Goal: Task Accomplishment & Management: Complete application form

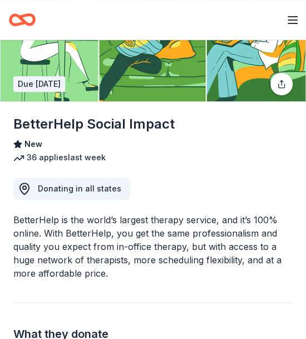
scroll to position [111, 0]
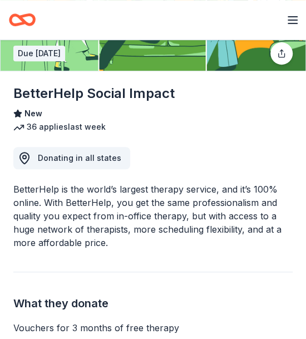
drag, startPoint x: 215, startPoint y: 143, endPoint x: 216, endPoint y: 130, distance: 14.0
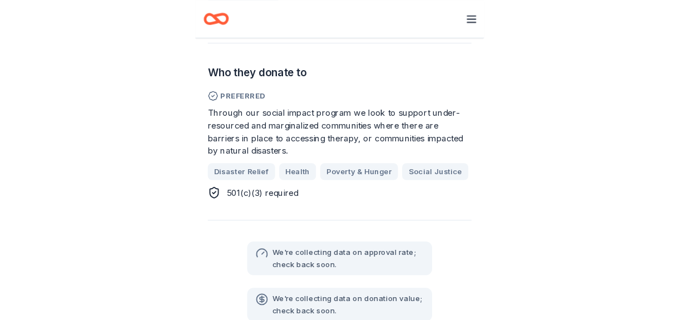
scroll to position [445, 0]
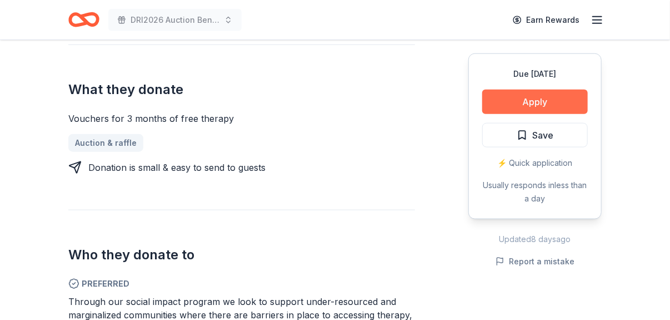
click at [305, 100] on button "Apply" at bounding box center [535, 101] width 106 height 24
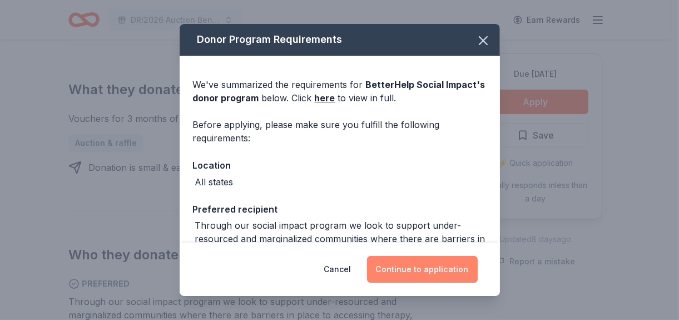
click at [305, 265] on button "Continue to application" at bounding box center [422, 269] width 111 height 27
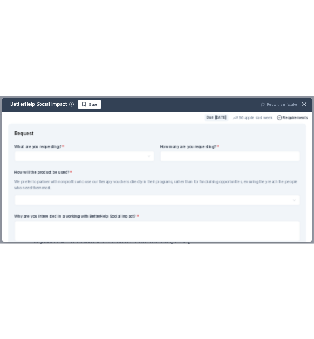
scroll to position [0, 0]
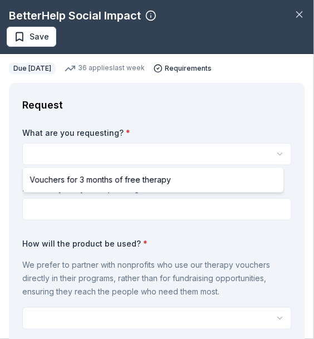
click at [158, 152] on html "DRI2026 Auction Benefit Cocktail Reception Earn Rewards Due in 126 days Share B…" at bounding box center [157, 169] width 314 height 339
select select "Vouchers for 3 months of free therapy"
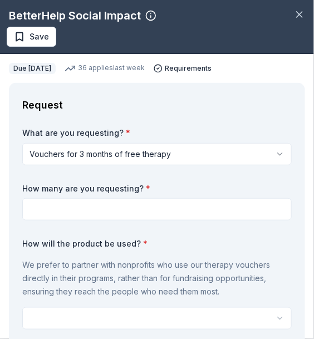
click at [96, 217] on input at bounding box center [156, 209] width 269 height 22
type input "2"
click at [188, 253] on div "We prefer to partner with nonprofits who use our therapy vouchers directly in t…" at bounding box center [156, 277] width 269 height 49
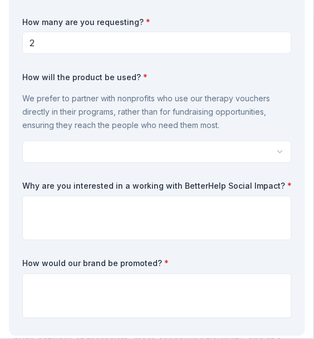
scroll to position [167, 0]
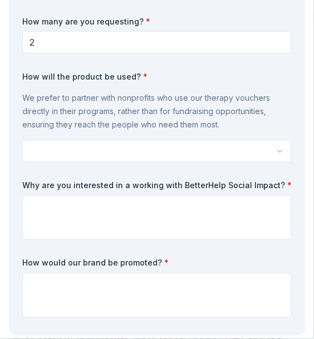
click at [273, 150] on html "DRI2026 Auction Benefit Cocktail Reception Earn Rewards Due in 126 days Share B…" at bounding box center [157, 169] width 314 height 339
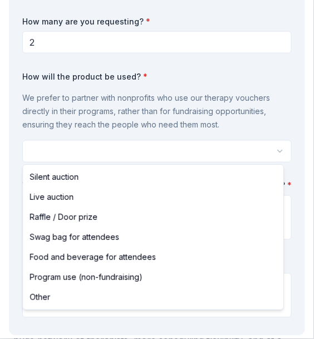
select select "silentAuction"
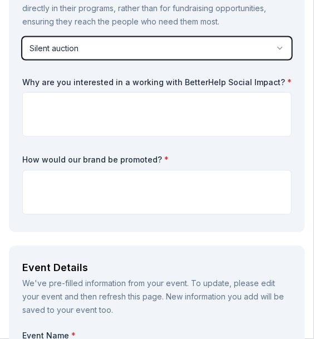
scroll to position [334, 0]
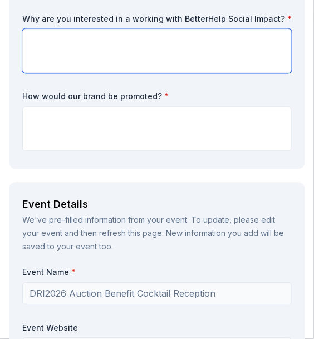
drag, startPoint x: 148, startPoint y: 56, endPoint x: 138, endPoint y: 58, distance: 10.4
click at [148, 56] on textarea at bounding box center [156, 50] width 269 height 44
click at [82, 59] on textarea at bounding box center [156, 50] width 269 height 44
paste textarea "Our decision to request a contribution from GourmetGiftBaskets.com was inspired…"
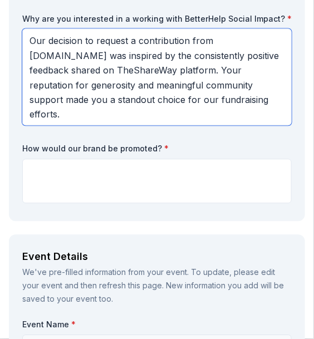
drag, startPoint x: 132, startPoint y: 53, endPoint x: 11, endPoint y: 62, distance: 121.5
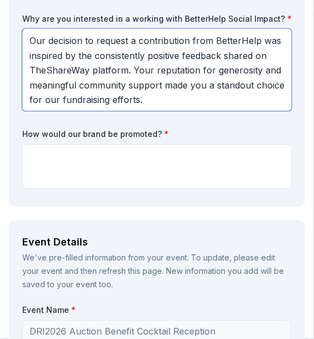
click at [228, 83] on textarea "Our decision to request a contribution from BetterHelp was inspired by the cons…" at bounding box center [156, 69] width 269 height 82
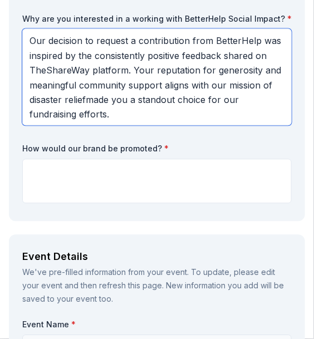
click at [142, 83] on textarea "Our decision to request a contribution from BetterHelp was inspired by the cons…" at bounding box center [156, 76] width 269 height 97
click at [178, 114] on textarea "Our decision to request a contribution from BetterHelp was inspired by the cons…" at bounding box center [156, 76] width 269 height 97
drag, startPoint x: 169, startPoint y: 100, endPoint x: 170, endPoint y: 116, distance: 15.6
click at [170, 116] on textarea "Our decision to request a contribution from BetterHelp was inspired by the cons…" at bounding box center [156, 76] width 269 height 97
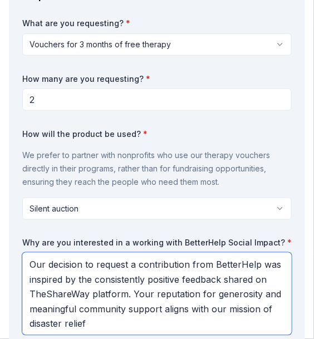
scroll to position [167, 0]
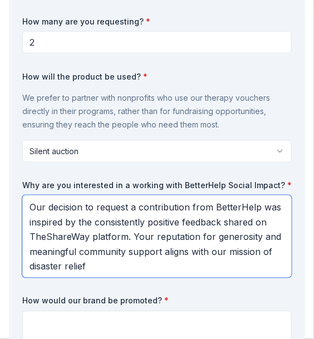
click at [260, 209] on textarea "Our decision to request a contribution from BetterHelp was inspired by the cons…" at bounding box center [156, 236] width 269 height 82
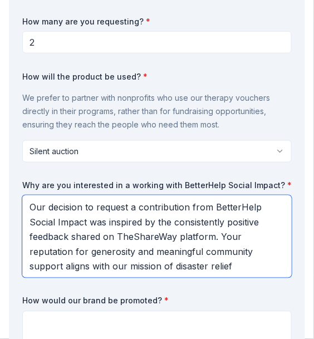
click at [172, 228] on textarea "Our decision to request a contribution from BetterHelp Social Impact was inspir…" at bounding box center [156, 236] width 269 height 82
click at [154, 224] on textarea "Our decision to request a contribution from BetterHelp Social Impact was inspir…" at bounding box center [156, 236] width 269 height 82
drag, startPoint x: 160, startPoint y: 221, endPoint x: 245, endPoint y: 231, distance: 85.1
click at [245, 231] on textarea "Our decision to request a contribution from BetterHelp Social Impact was inspir…" at bounding box center [156, 236] width 269 height 82
click at [201, 227] on textarea "Our decision to request a contribution from BetterHelp Social Impact was inspir…" at bounding box center [156, 236] width 269 height 82
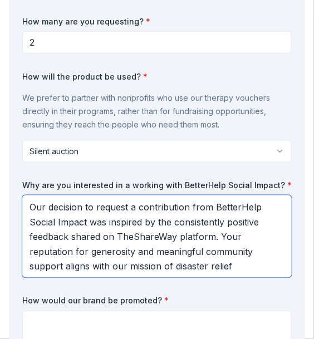
click at [106, 237] on textarea "Our decision to request a contribution from BetterHelp Social Impact was inspir…" at bounding box center [156, 236] width 269 height 82
click at [153, 211] on textarea "Our decision to request a contribution from BetterHelp Social Impact was inspir…" at bounding box center [156, 236] width 269 height 82
drag, startPoint x: 144, startPoint y: 224, endPoint x: 104, endPoint y: 236, distance: 41.8
click at [104, 236] on textarea "Our decision to request a contribution from BetterHelp Social Impact was inspir…" at bounding box center [156, 236] width 269 height 82
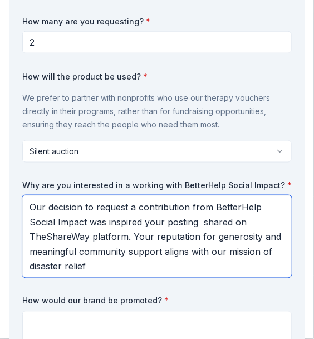
drag, startPoint x: 182, startPoint y: 223, endPoint x: 168, endPoint y: 223, distance: 13.3
click at [157, 227] on textarea "Our decision to request a contribution from BetterHelp Social Impact was inspir…" at bounding box center [156, 236] width 269 height 82
drag, startPoint x: 163, startPoint y: 222, endPoint x: 139, endPoint y: 227, distance: 24.9
click at [139, 227] on textarea "Our decision to request a contribution from BetterHelp Social Impact was inspir…" at bounding box center [156, 236] width 269 height 82
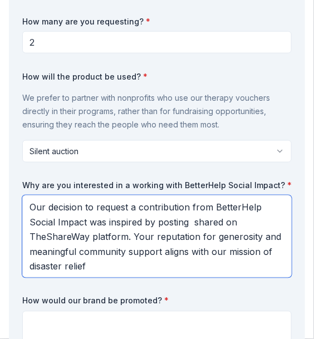
click at [220, 232] on textarea "Our decision to request a contribution from BetterHelp Social Impact was inspir…" at bounding box center [156, 236] width 269 height 82
click at [223, 222] on textarea "Our decision to request a contribution from BetterHelp Social Impact was inspir…" at bounding box center [156, 236] width 269 height 82
drag, startPoint x: 74, startPoint y: 266, endPoint x: 81, endPoint y: 263, distance: 7.5
click at [74, 266] on textarea "Our decision to request a contribution from BetterHelp Social Impact was inspir…" at bounding box center [156, 236] width 269 height 82
click at [138, 266] on textarea "Our decision to request a contribution from BetterHelp Social Impact was inspir…" at bounding box center [156, 236] width 269 height 82
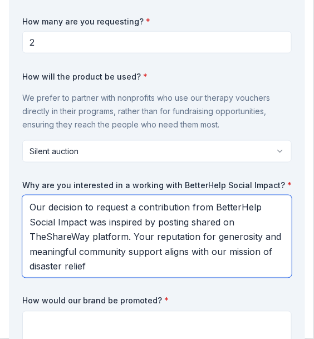
click at [145, 261] on textarea "Our decision to request a contribution from BetterHelp Social Impact was inspir…" at bounding box center [156, 236] width 269 height 82
drag, startPoint x: 177, startPoint y: 269, endPoint x: 181, endPoint y: 260, distance: 9.7
click at [181, 260] on textarea "Our decision to request a contribution from BetterHelp Social Impact was inspir…" at bounding box center [156, 236] width 269 height 82
click at [181, 255] on textarea "Our decision to request a contribution from BetterHelp Social Impact was inspir…" at bounding box center [156, 236] width 269 height 82
click at [156, 243] on textarea "Our decision to request a contribution from BetterHelp Social Impact was inspir…" at bounding box center [156, 236] width 269 height 82
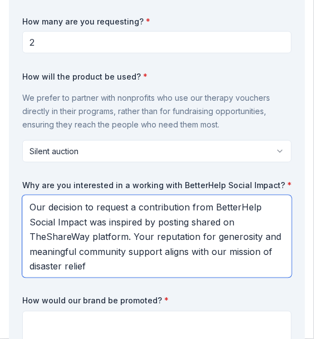
click at [128, 249] on textarea "Our decision to request a contribution from BetterHelp Social Impact was inspir…" at bounding box center [156, 236] width 269 height 82
click at [142, 251] on textarea "Our decision to request a contribution from BetterHelp Social Impact was inspir…" at bounding box center [156, 236] width 269 height 82
click at [162, 235] on textarea "Our decision to request a contribution from BetterHelp Social Impact was inspir…" at bounding box center [156, 236] width 269 height 82
drag, startPoint x: 132, startPoint y: 236, endPoint x: 203, endPoint y: 238, distance: 71.2
click at [203, 238] on textarea "Our decision to request a contribution from BetterHelp Social Impact was inspir…" at bounding box center [156, 236] width 269 height 82
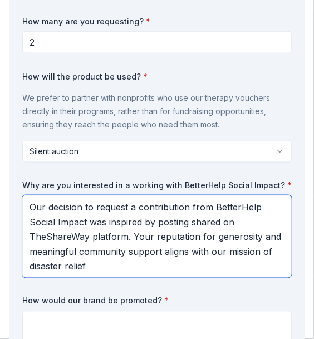
click at [182, 250] on textarea "Our decision to request a contribution from BetterHelp Social Impact was inspir…" at bounding box center [156, 236] width 269 height 82
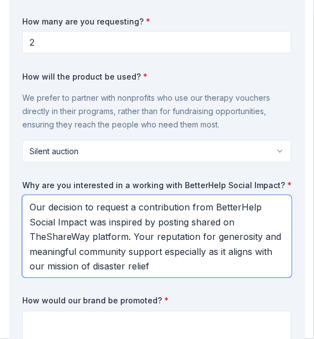
click at [209, 256] on textarea "Our decision to request a contribution from BetterHelp Social Impact was inspir…" at bounding box center [156, 236] width 269 height 82
click at [203, 275] on textarea "Our decision to request a contribution from BetterHelp Social Impact was inspir…" at bounding box center [156, 236] width 269 height 82
click at [190, 263] on textarea "Our decision to request a contribution from BetterHelp Social Impact was inspir…" at bounding box center [156, 236] width 269 height 82
click at [109, 262] on textarea "Our decision to request a contribution from BetterHelp Social Impact was inspir…" at bounding box center [156, 236] width 269 height 82
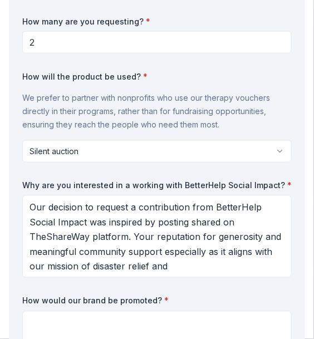
click at [285, 269] on div "Request What are you requesting? * Vouchers for 3 months of free therapy Vouche…" at bounding box center [157, 144] width 296 height 457
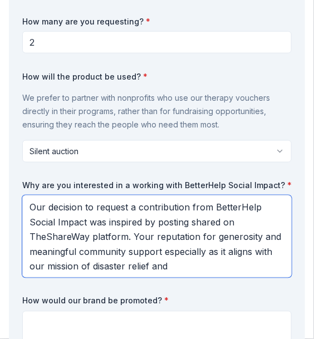
click at [197, 266] on textarea "Our decision to request a contribution from BetterHelp Social Impact was inspir…" at bounding box center [156, 236] width 269 height 82
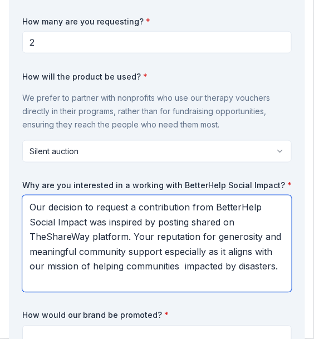
click at [168, 264] on textarea "Our decision to request a contribution from BetterHelp Social Impact was inspir…" at bounding box center [156, 243] width 269 height 97
click at [201, 280] on textarea "Our decision to request a contribution from BetterHelp Social Impact was inspir…" at bounding box center [156, 243] width 269 height 97
click at [193, 286] on textarea "Our decision to request a contribution from BetterHelp Social Impact was inspir…" at bounding box center [156, 243] width 269 height 97
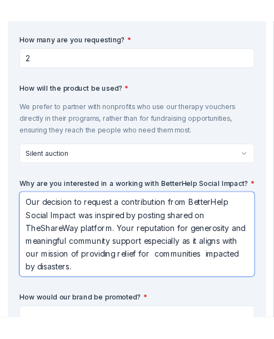
scroll to position [0, 0]
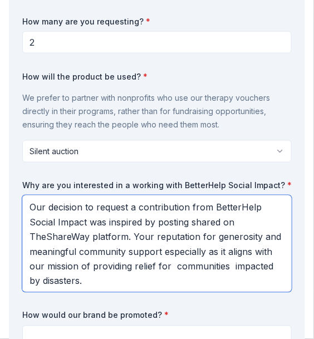
drag, startPoint x: 193, startPoint y: 286, endPoint x: 26, endPoint y: 195, distance: 191.0
click at [26, 195] on textarea "Our decision to request a contribution from BetterHelp Social Impact was inspir…" at bounding box center [156, 243] width 269 height 97
click at [210, 249] on textarea "Our decision to request a contribution from BetterHelp Social Impact was inspir…" at bounding box center [156, 243] width 269 height 97
click at [196, 280] on textarea "Our decision to request a contribution from BetterHelp Social Impact was inspir…" at bounding box center [156, 243] width 269 height 97
click at [189, 281] on textarea "Our decision to request a contribution from BetterHelp Social Impact was inspir…" at bounding box center [156, 243] width 269 height 97
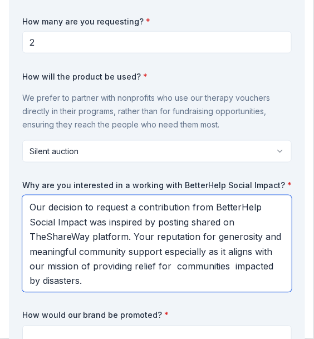
drag, startPoint x: 186, startPoint y: 279, endPoint x: 24, endPoint y: 204, distance: 178.8
click at [24, 204] on textarea "Our decision to request a contribution from BetterHelp Social Impact was inspir…" at bounding box center [156, 243] width 269 height 97
paste textarea "We were moved to reach out to BetterHelp Social Impact after seeing your genero…"
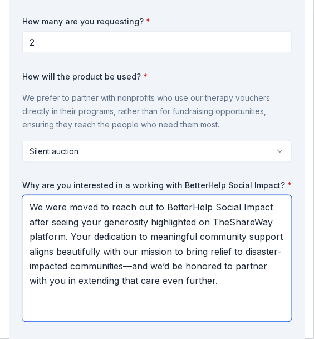
type textarea "We were moved to reach out to BetterHelp Social Impact after seeing your genero…"
click at [200, 221] on textarea "We were moved to reach out to BetterHelp Social Impact after seeing your genero…" at bounding box center [156, 258] width 269 height 126
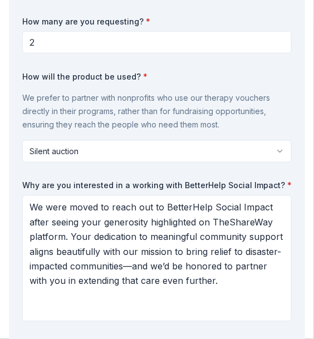
drag, startPoint x: 24, startPoint y: 183, endPoint x: 190, endPoint y: 182, distance: 165.6
click at [198, 181] on label "Why are you interested in a working with BetterHelp Social Impact? *" at bounding box center [156, 185] width 269 height 11
drag, startPoint x: 20, startPoint y: 181, endPoint x: 235, endPoint y: 186, distance: 214.6
click at [235, 187] on div "Request What are you requesting? * Vouchers for 3 months of free therapy Vouche…" at bounding box center [157, 166] width 296 height 501
click at [256, 28] on div "How many are you requesting? * 2" at bounding box center [156, 35] width 269 height 38
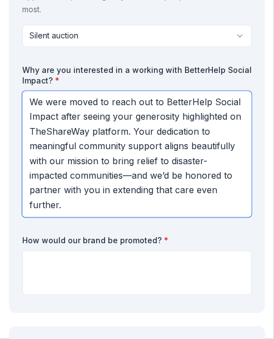
scroll to position [334, 0]
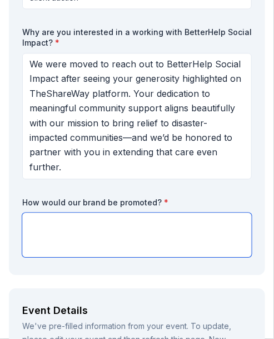
click at [42, 232] on textarea at bounding box center [137, 234] width 230 height 44
click at [71, 240] on textarea at bounding box center [137, 234] width 230 height 44
paste textarea "Signage will be provided, and your donation will be recognized at the event, on…"
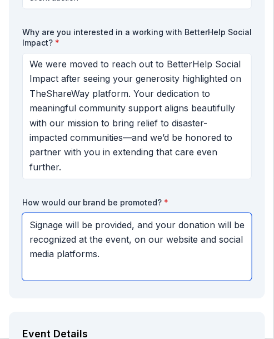
click at [209, 227] on textarea "Signage will be provided, and your donation will be recognized at the event, on…" at bounding box center [137, 246] width 230 height 68
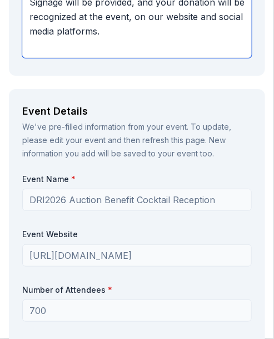
scroll to position [667, 0]
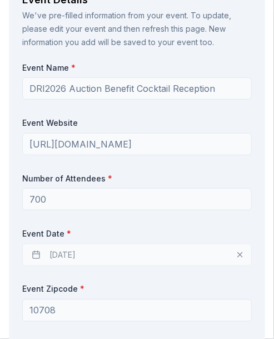
type textarea "Signage will be provided, and your donation will be recognized at the event, on…"
click at [64, 258] on div "02/23/2026" at bounding box center [137, 254] width 230 height 22
click at [69, 253] on div "02/23/2026" at bounding box center [137, 254] width 230 height 22
click at [69, 255] on div "02/23/2026" at bounding box center [137, 254] width 230 height 22
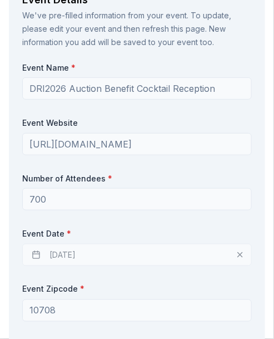
click at [233, 253] on div "02/23/2026" at bounding box center [137, 254] width 230 height 22
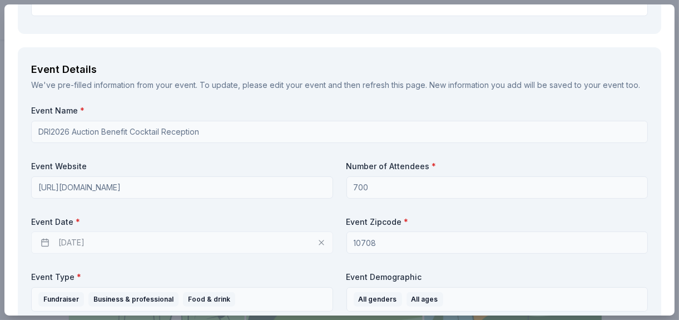
scroll to position [556, 0]
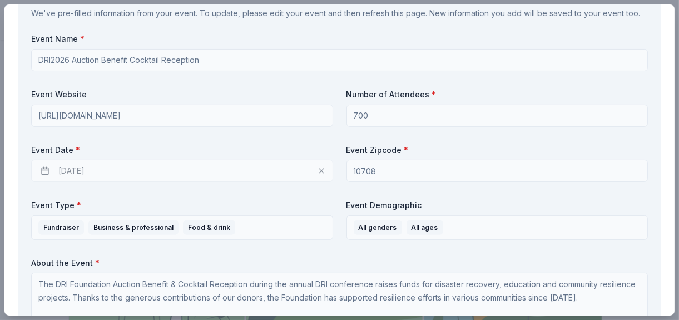
click at [47, 170] on div "02/23/2026" at bounding box center [182, 171] width 302 height 22
click at [96, 167] on div "02/23/2026" at bounding box center [182, 171] width 302 height 22
click at [82, 167] on div "02/23/2026" at bounding box center [182, 171] width 302 height 22
click at [120, 175] on div "02/23/2026" at bounding box center [182, 171] width 302 height 22
drag, startPoint x: 231, startPoint y: 175, endPoint x: 352, endPoint y: 161, distance: 122.0
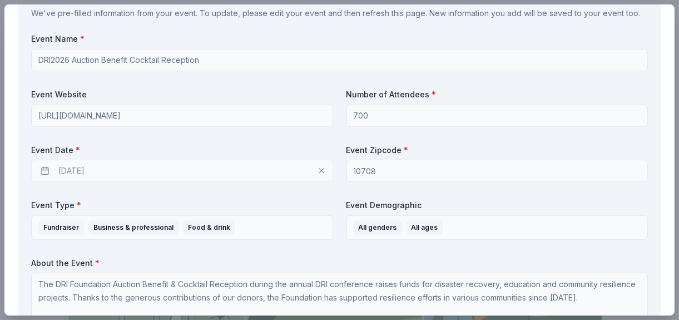
click at [231, 175] on div "02/23/2026" at bounding box center [182, 171] width 302 height 22
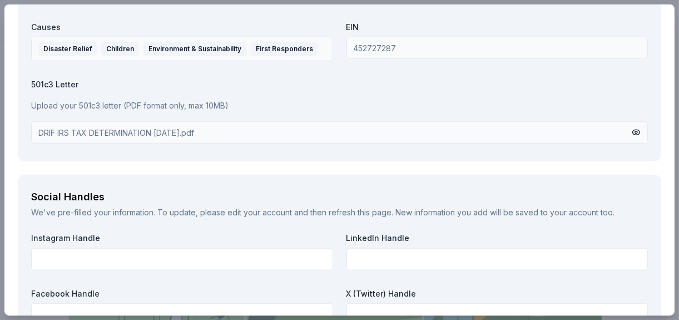
scroll to position [1421, 0]
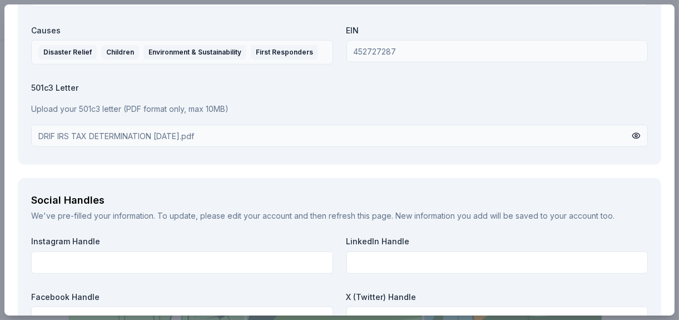
click at [126, 112] on p "Upload your 501c3 letter (PDF format only, max 10MB)" at bounding box center [339, 108] width 616 height 13
click at [47, 107] on p "Upload your 501c3 letter (PDF format only, max 10MB)" at bounding box center [339, 108] width 616 height 13
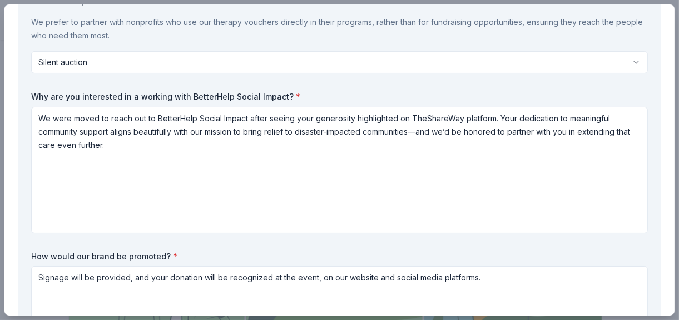
scroll to position [0, 0]
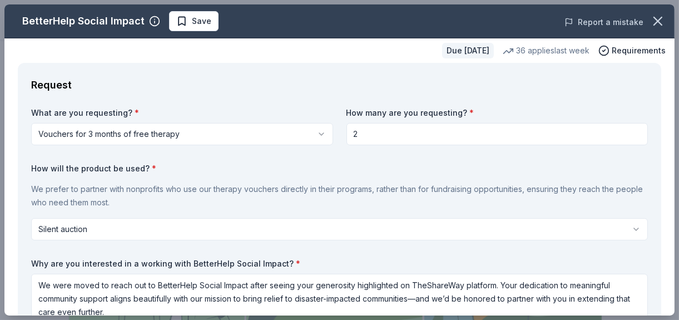
click at [305, 19] on button "Report a mistake" at bounding box center [603, 22] width 79 height 13
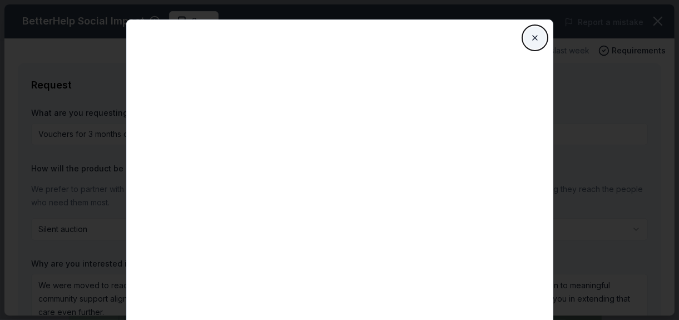
click at [305, 36] on button "Close" at bounding box center [535, 38] width 22 height 22
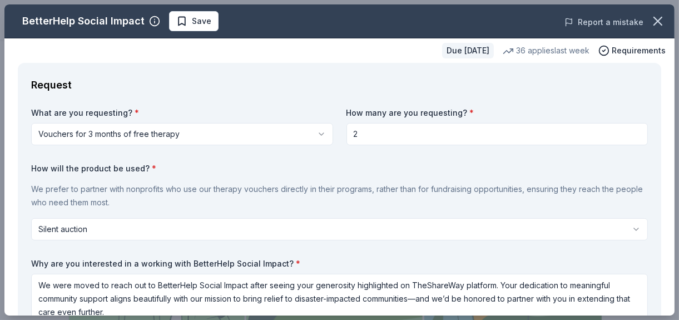
click at [305, 20] on button "Report a mistake" at bounding box center [603, 22] width 79 height 13
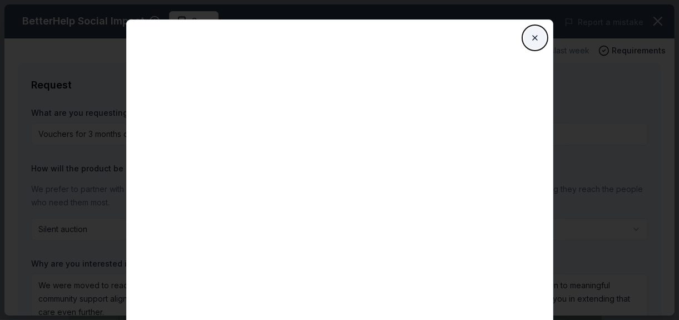
click at [305, 34] on button "Close" at bounding box center [535, 38] width 22 height 22
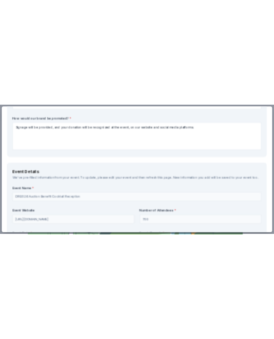
scroll to position [556, 0]
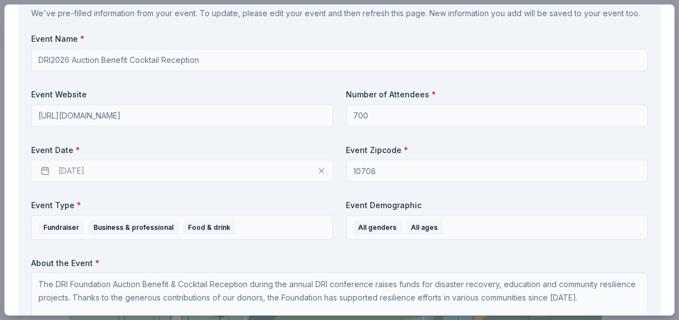
click at [93, 171] on div "02/23/2026" at bounding box center [182, 171] width 302 height 22
click at [62, 172] on div "02/23/2026" at bounding box center [182, 171] width 302 height 22
click at [61, 151] on label "Event Date *" at bounding box center [182, 150] width 302 height 11
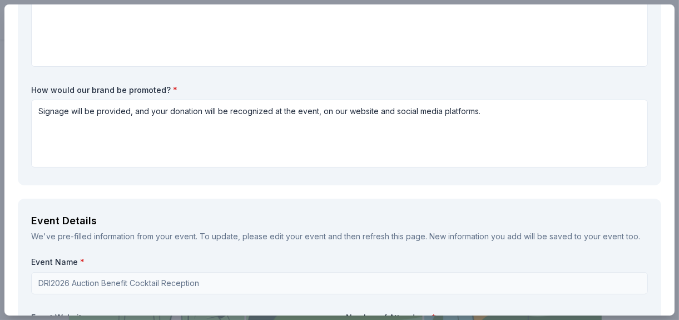
scroll to position [445, 0]
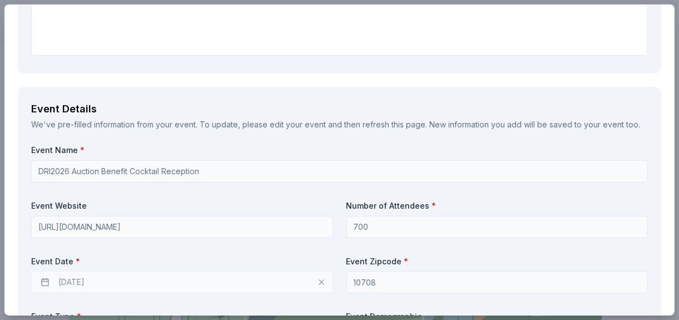
click at [58, 282] on div "02/23/2026" at bounding box center [182, 282] width 302 height 22
click at [58, 279] on div "02/23/2026" at bounding box center [182, 282] width 302 height 22
click at [57, 276] on div "02/23/2026" at bounding box center [182, 282] width 302 height 22
click at [77, 259] on span "*" at bounding box center [78, 260] width 4 height 9
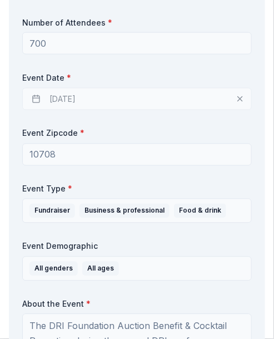
scroll to position [834, 0]
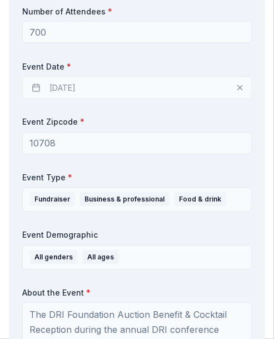
drag, startPoint x: 138, startPoint y: 257, endPoint x: 100, endPoint y: 270, distance: 40.6
click at [100, 270] on div "Event Name * DRI2026 Auction Benefit Cocktail Reception Event Website https://c…" at bounding box center [137, 192] width 230 height 594
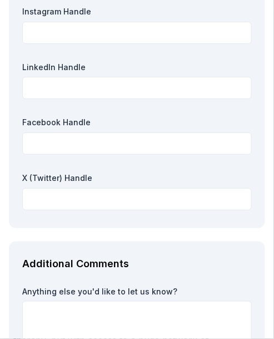
scroll to position [2223, 0]
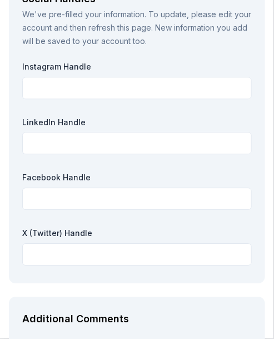
click at [114, 71] on div "Instagram Handle" at bounding box center [137, 80] width 230 height 38
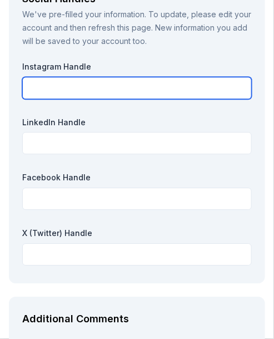
click at [104, 84] on input "text" at bounding box center [137, 88] width 230 height 22
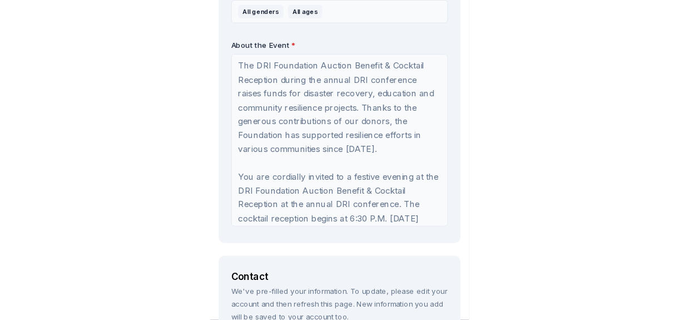
scroll to position [746, 0]
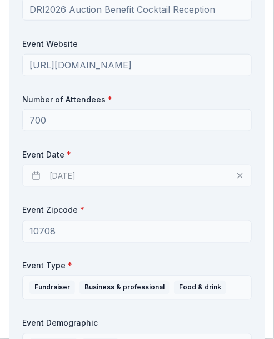
click at [233, 175] on div "02/23/2026" at bounding box center [137, 176] width 230 height 22
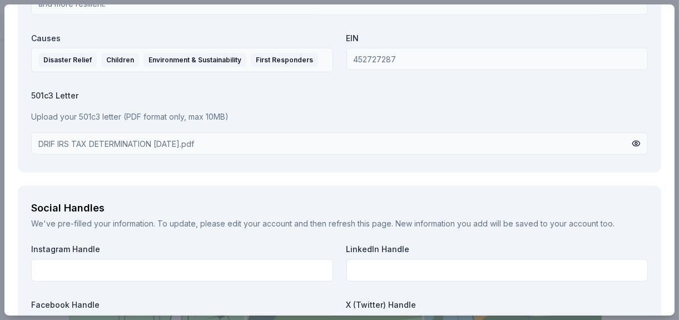
scroll to position [1643, 0]
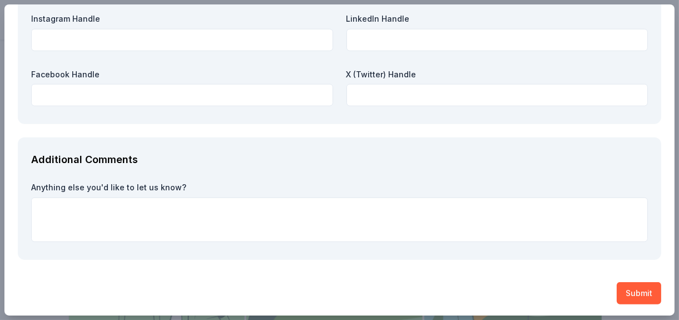
click at [141, 189] on label "Anything else you'd like to let us know?" at bounding box center [339, 187] width 616 height 11
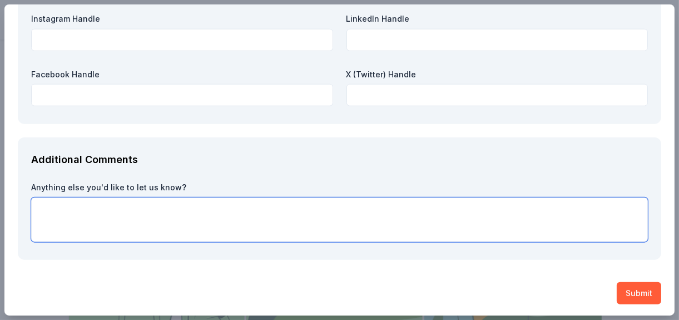
click at [120, 217] on textarea at bounding box center [339, 219] width 616 height 44
click at [205, 205] on textarea "Our event date is actually February 24, 2026" at bounding box center [339, 219] width 616 height 44
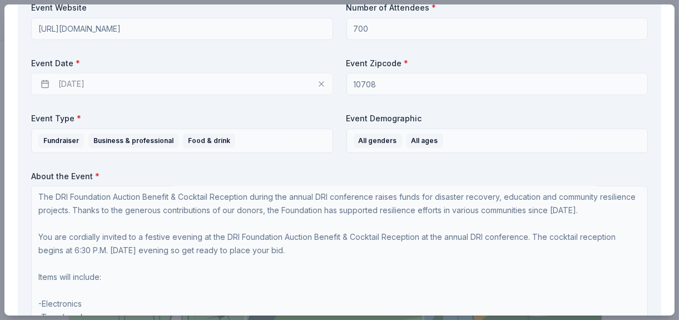
scroll to position [0, 0]
type textarea "Our event date is actually February 24, 2026."
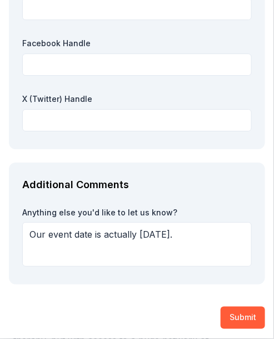
scroll to position [2247, 0]
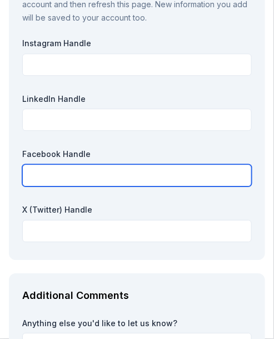
click at [54, 172] on input "text" at bounding box center [137, 175] width 230 height 22
paste input "https://www.facebook.com/hashtag/drifoundation"
type input "https://www.facebook.com/hashtag/drifoundation"
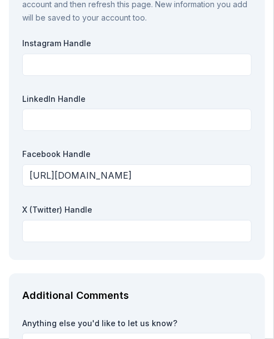
click at [219, 193] on div "Instagram Handle LinkedIn Handle Facebook Handle https://www.facebook.com/hasht…" at bounding box center [137, 142] width 230 height 208
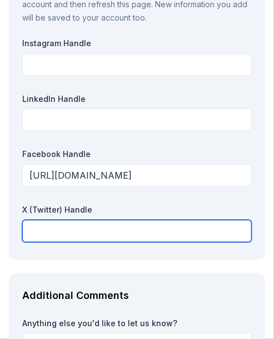
click at [54, 225] on input "text" at bounding box center [137, 231] width 230 height 22
paste input "X@DRI_Intl"
type input "X@DRI_Intl"
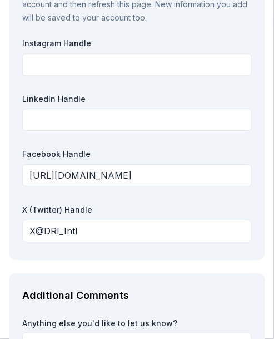
click at [163, 253] on div "Social Handles We've pre-filled your information. To update, please edit your a…" at bounding box center [137, 106] width 256 height 306
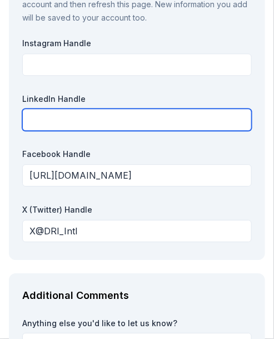
click at [162, 120] on input "text" at bounding box center [137, 119] width 230 height 22
paste input "https://www.linkedin.com/showcase/drifoundation/"
type input "https://www.linkedin.com/showcase/drifoundation/"
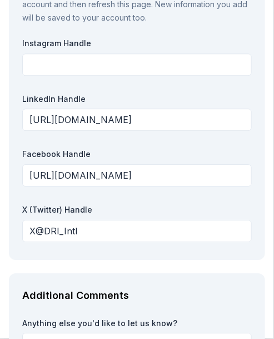
click at [186, 196] on div "Instagram Handle LinkedIn Handle https://www.linkedin.com/showcase/drifoundatio…" at bounding box center [137, 142] width 230 height 208
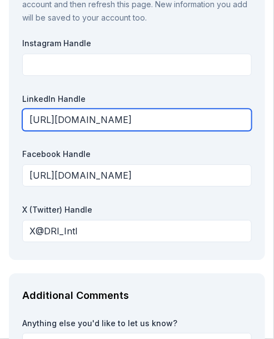
click at [90, 119] on input "https://www.linkedin.com/showcase/drifoundation/" at bounding box center [137, 119] width 230 height 22
drag, startPoint x: 90, startPoint y: 119, endPoint x: 37, endPoint y: 120, distance: 52.8
click at [37, 120] on input "https://www.linkedin.com/showcase/drifoundation/" at bounding box center [137, 119] width 230 height 22
click at [32, 115] on input "https://www.linkedin.com/showcase/drifoundation/" at bounding box center [137, 119] width 230 height 22
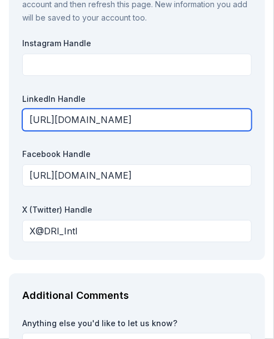
click at [28, 115] on input "https://www.linkedin.com/showcase/drifoundation/" at bounding box center [137, 119] width 230 height 22
drag, startPoint x: 28, startPoint y: 115, endPoint x: 278, endPoint y: 114, distance: 250.1
click at [274, 114] on html "DRI2026 Auction Benefit Cocktail Reception Earn Rewards Due in 126 days Share B…" at bounding box center [137, 169] width 274 height 339
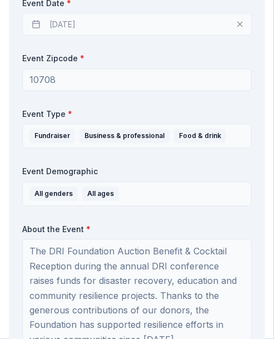
scroll to position [857, 0]
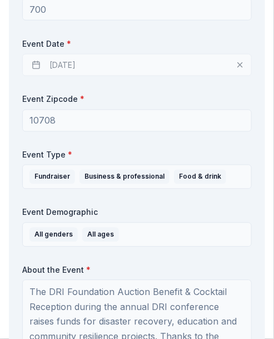
click at [34, 66] on div "02/23/2026" at bounding box center [137, 65] width 230 height 22
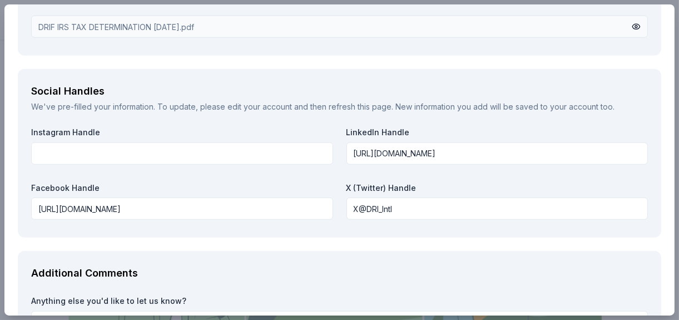
scroll to position [1569, 0]
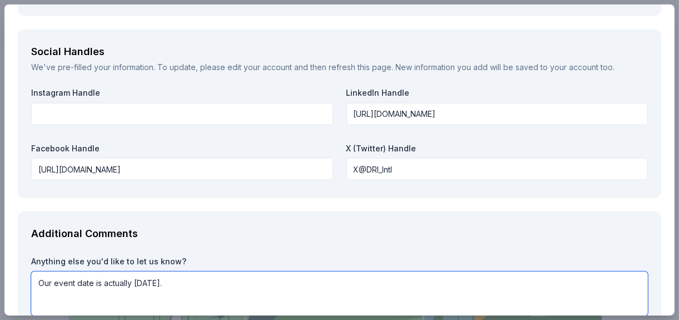
click at [232, 287] on textarea "Our event date is actually February 24, 2026." at bounding box center [339, 293] width 616 height 44
click at [278, 277] on textarea "Our event date is actually February 24, 2026 (as indicated in the event Profile)" at bounding box center [339, 293] width 616 height 44
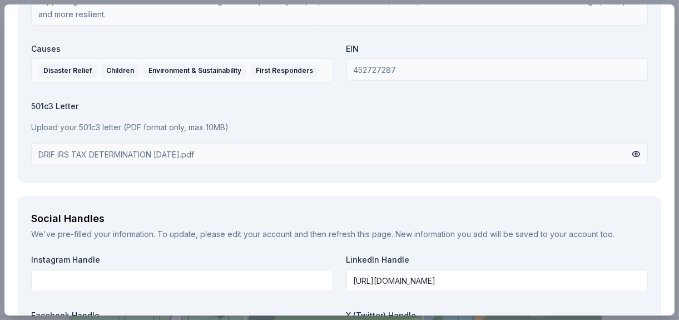
scroll to position [1402, 0]
type textarea "Our event date is actually February 24, 2026 (as indicated in the event Profile)"
click at [305, 153] on button at bounding box center [635, 154] width 9 height 12
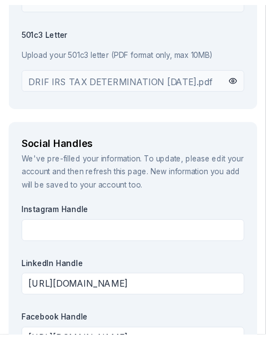
scroll to position [2357, 0]
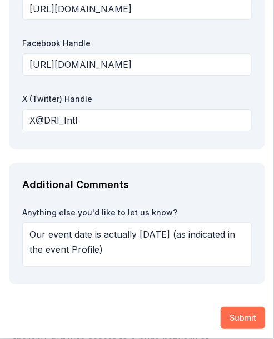
click at [226, 306] on button "Submit" at bounding box center [243, 317] width 44 height 22
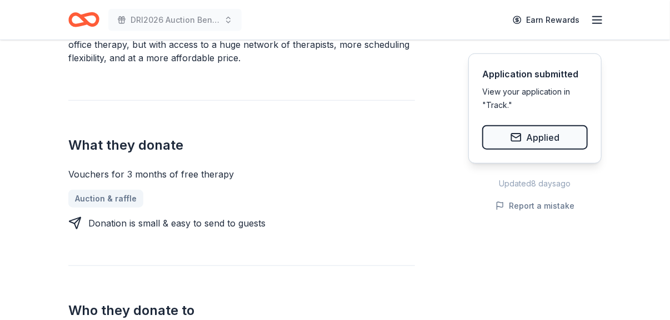
scroll to position [222, 0]
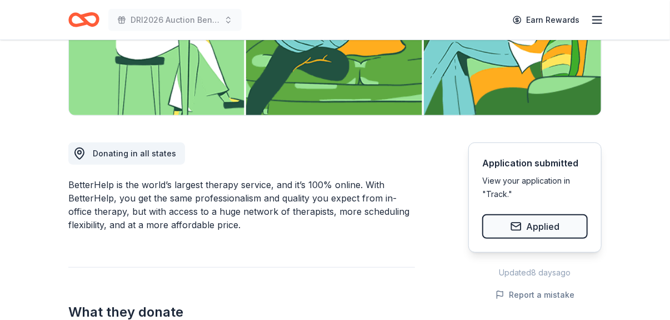
drag, startPoint x: 127, startPoint y: 1, endPoint x: 250, endPoint y: 244, distance: 272.7
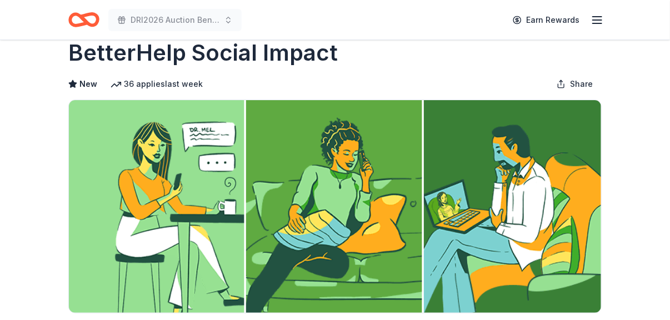
scroll to position [0, 0]
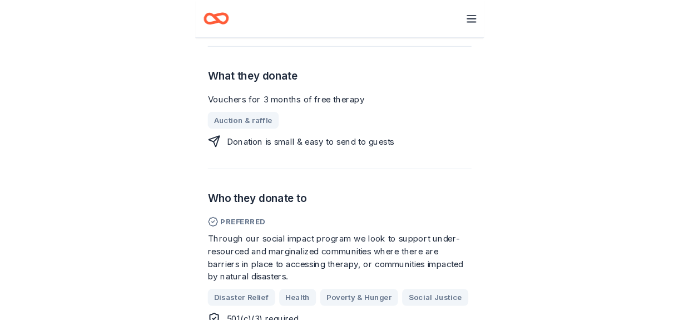
scroll to position [445, 0]
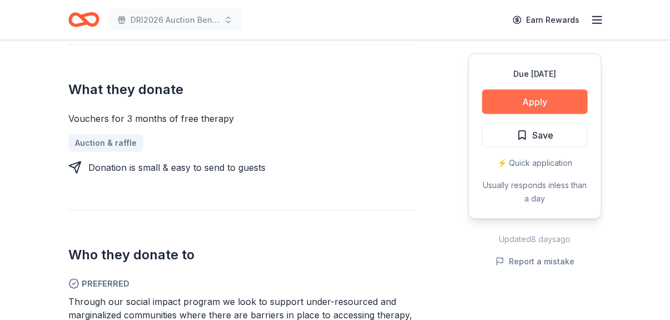
click at [305, 105] on button "Apply" at bounding box center [535, 101] width 106 height 24
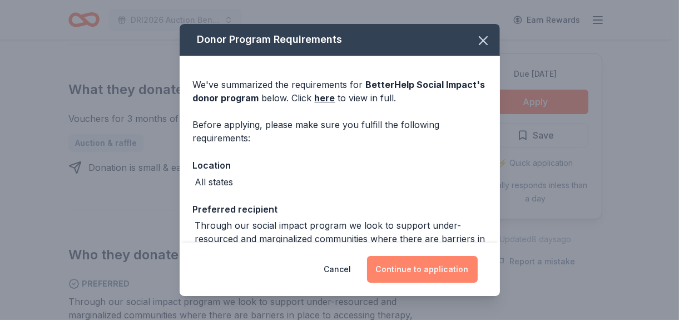
click at [305, 264] on button "Continue to application" at bounding box center [422, 269] width 111 height 27
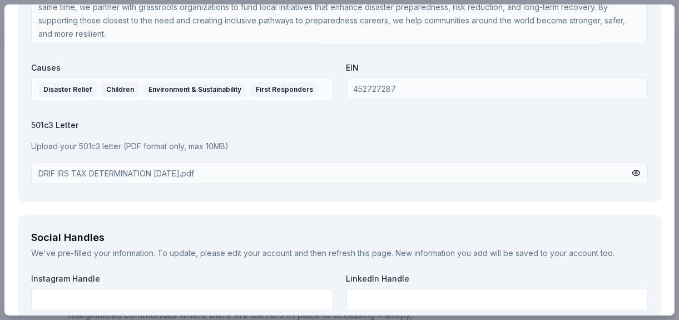
scroll to position [1538, 0]
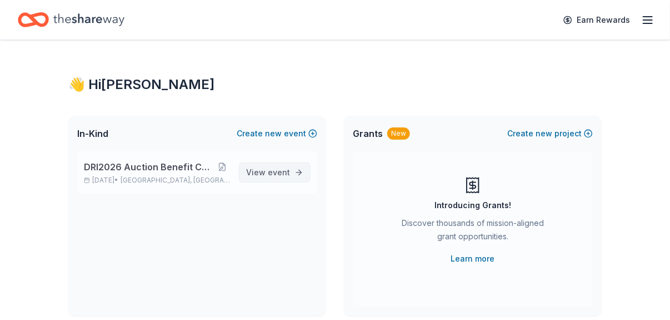
click at [273, 175] on span "event" at bounding box center [279, 171] width 22 height 9
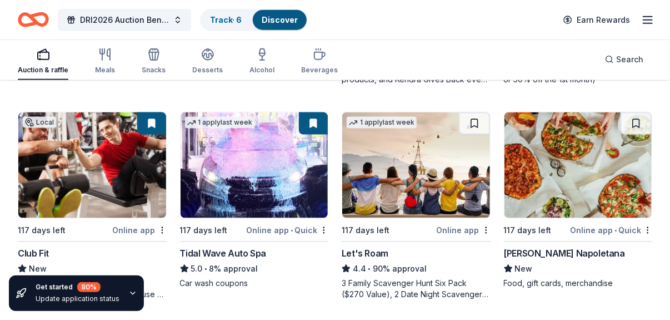
scroll to position [556, 0]
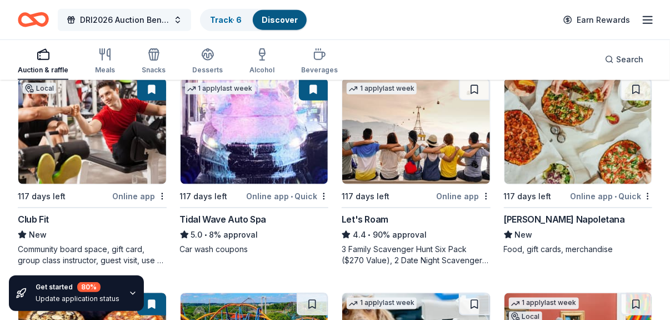
click at [147, 24] on span "DRI2026 Auction Benefit Cocktail Reception" at bounding box center [124, 19] width 89 height 13
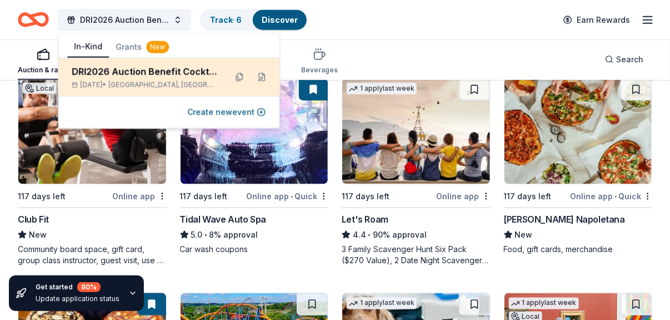
click at [130, 73] on div "DRI2026 Auction Benefit Cocktail Reception" at bounding box center [145, 71] width 146 height 13
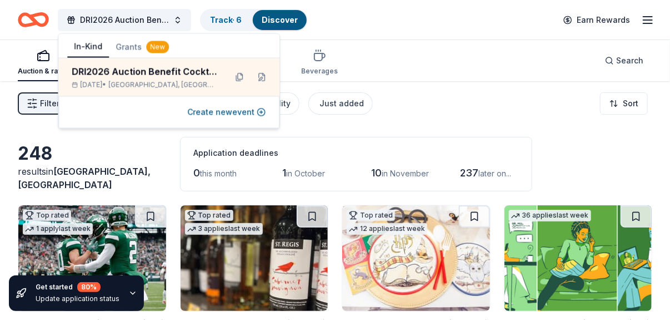
click at [467, 122] on div "Filter 2 Application methods Causes Eligibility Just added Sort" at bounding box center [335, 103] width 670 height 44
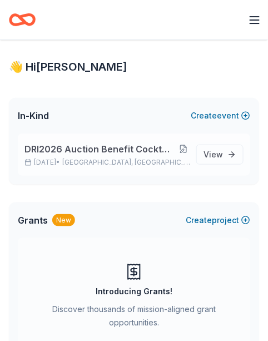
click at [183, 151] on button at bounding box center [183, 149] width 17 height 9
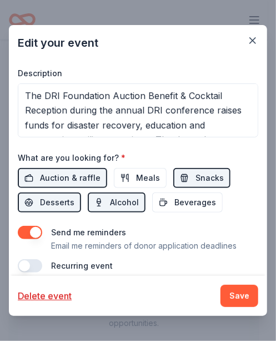
scroll to position [331, 0]
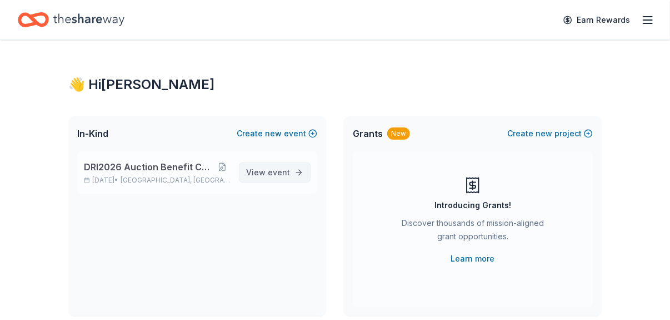
click at [246, 171] on link "View event" at bounding box center [275, 172] width 72 height 20
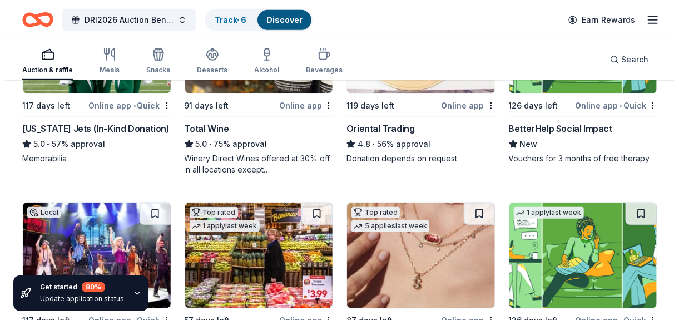
scroll to position [117, 0]
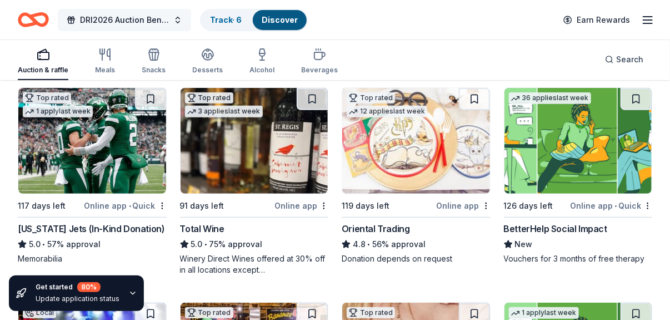
click at [122, 18] on span "DRI2026 Auction Benefit Cocktail Reception" at bounding box center [124, 19] width 89 height 13
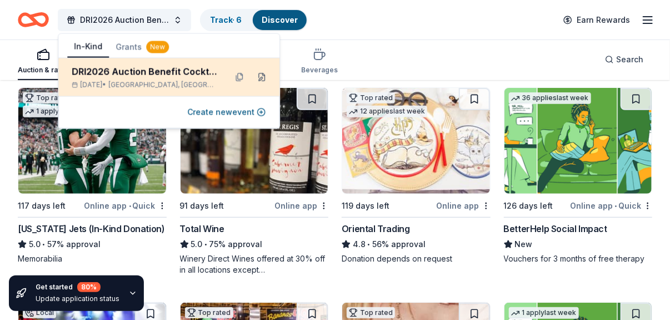
click at [260, 81] on button at bounding box center [262, 77] width 18 height 18
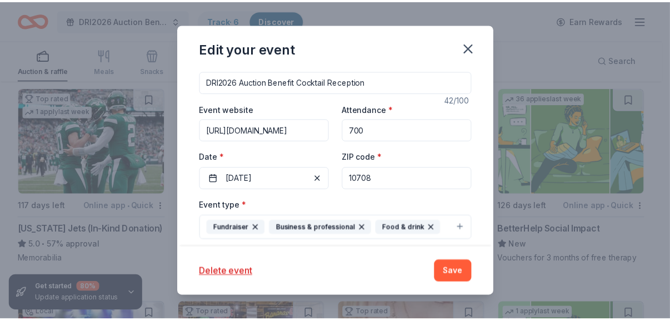
scroll to position [0, 0]
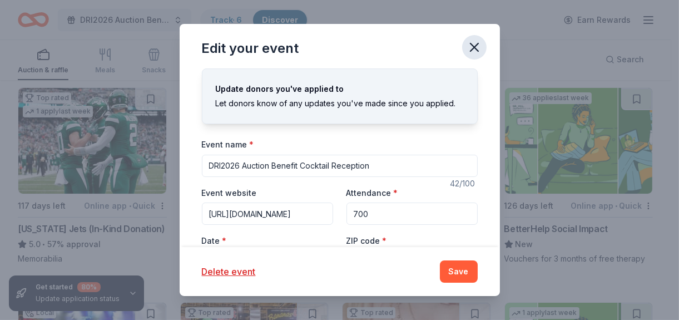
click at [266, 48] on button "button" at bounding box center [474, 47] width 24 height 24
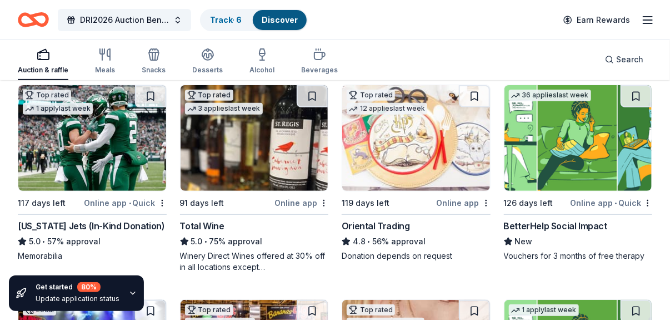
scroll to position [117, 0]
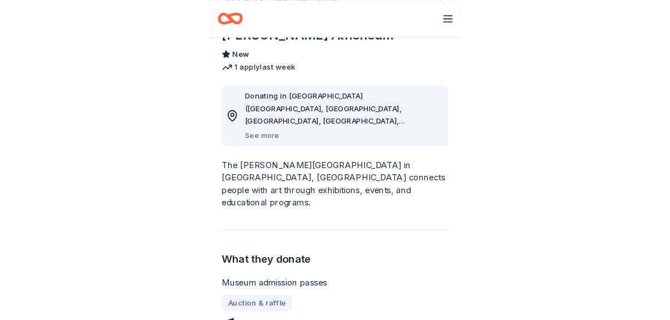
scroll to position [111, 0]
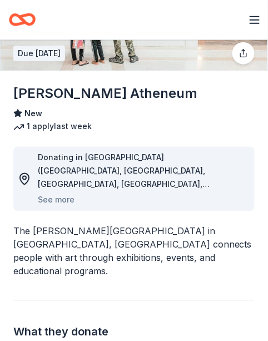
drag, startPoint x: 160, startPoint y: 93, endPoint x: 31, endPoint y: 96, distance: 128.4
click at [31, 96] on div "[PERSON_NAME] Atheneum" at bounding box center [133, 93] width 241 height 18
drag, startPoint x: 19, startPoint y: 89, endPoint x: 105, endPoint y: 93, distance: 85.7
click at [94, 89] on h1 "[PERSON_NAME] Atheneum" at bounding box center [105, 93] width 184 height 18
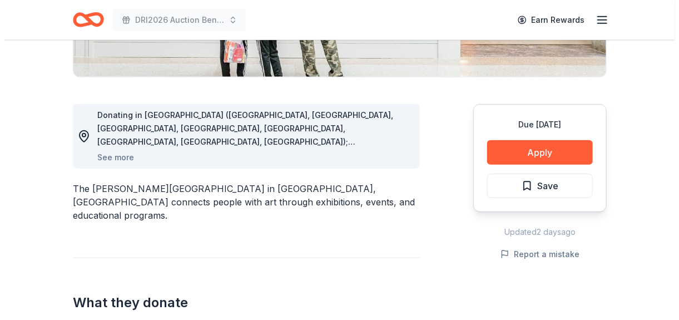
scroll to position [277, 0]
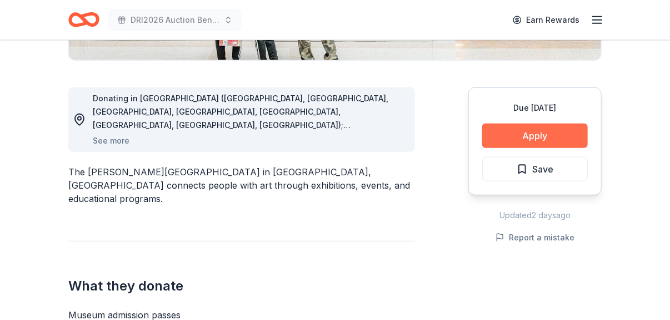
click at [267, 132] on button "Apply" at bounding box center [535, 135] width 106 height 24
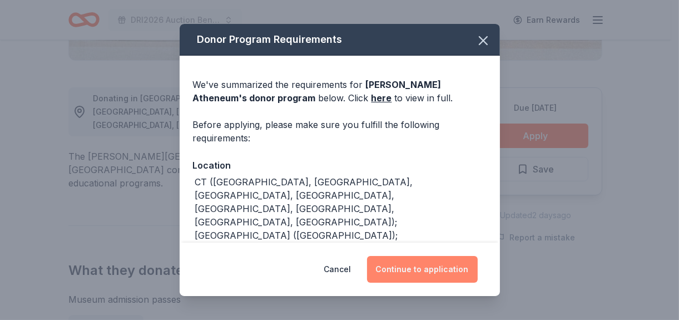
click at [267, 265] on button "Continue to application" at bounding box center [422, 269] width 111 height 27
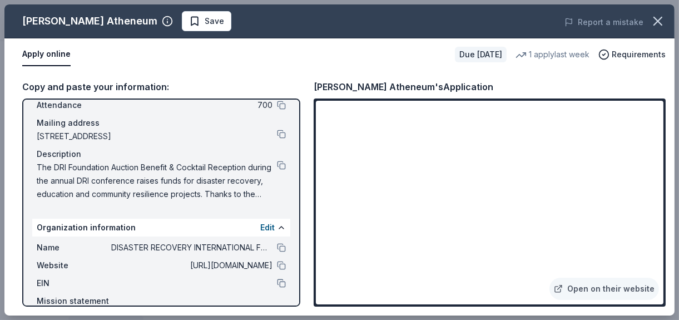
scroll to position [67, 0]
drag, startPoint x: 35, startPoint y: 164, endPoint x: 263, endPoint y: 190, distance: 230.0
click at [263, 190] on div "Name DRI2026 Auction Benefit Cocktail Reception Date 02/24/26 Attendance 700 Ma…" at bounding box center [161, 132] width 258 height 147
click at [267, 163] on button at bounding box center [281, 165] width 9 height 9
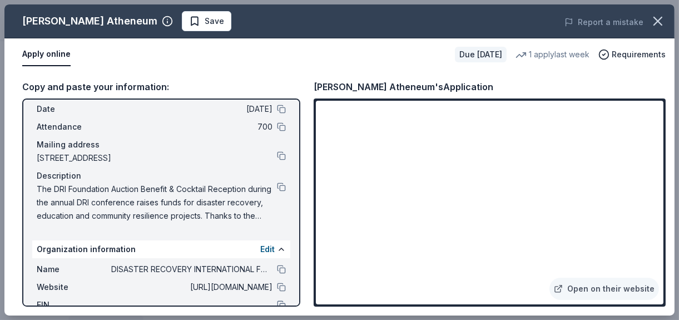
scroll to position [0, 0]
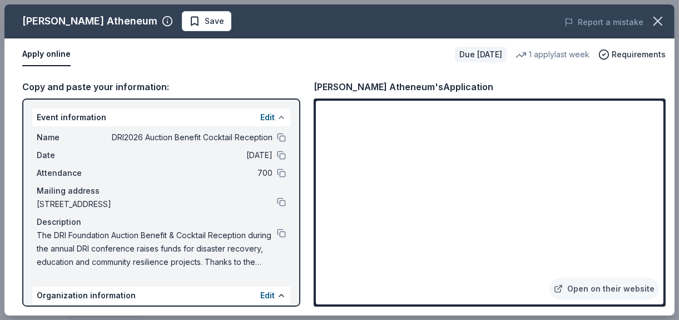
click at [267, 117] on button at bounding box center [281, 117] width 9 height 9
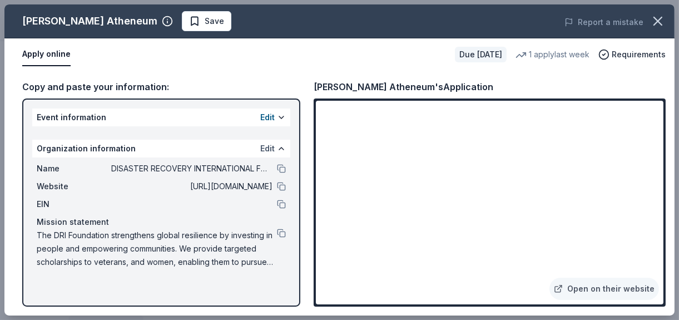
click at [266, 149] on button "Edit" at bounding box center [267, 148] width 14 height 13
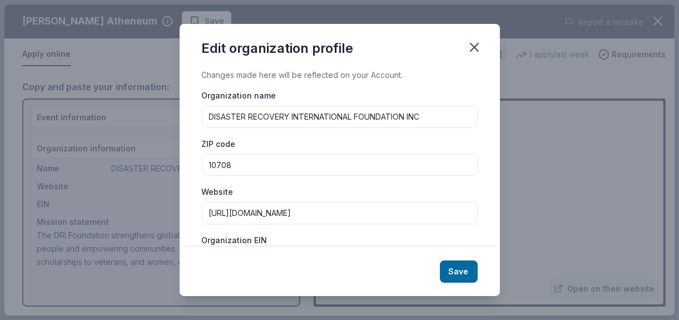
click at [222, 213] on input "http://foundation.dri.org" at bounding box center [340, 213] width 276 height 22
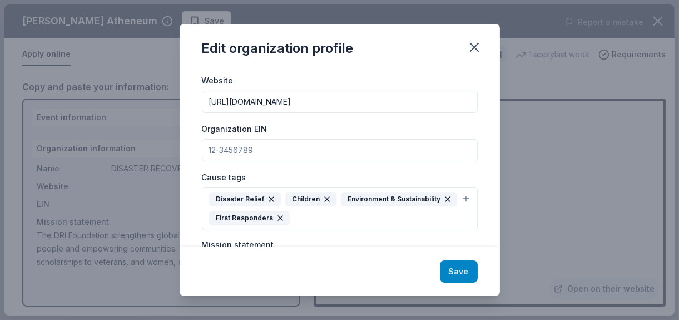
type input "https://foundation.dri.org"
click at [267, 265] on button "Save" at bounding box center [459, 271] width 38 height 22
click at [267, 274] on div "Save" at bounding box center [340, 271] width 320 height 49
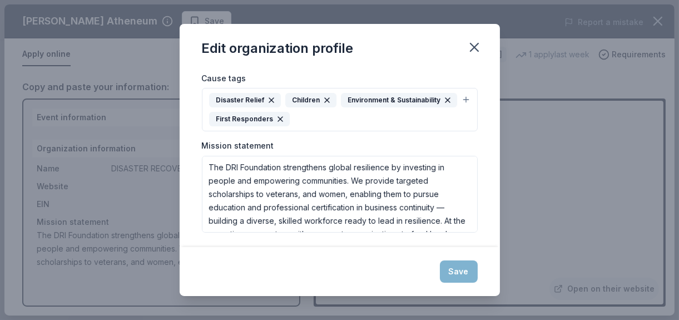
scroll to position [0, 0]
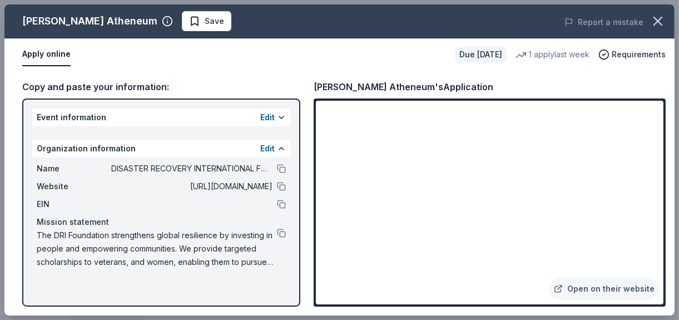
click at [267, 291] on link "Open on their website" at bounding box center [604, 288] width 110 height 22
click at [267, 119] on button at bounding box center [281, 117] width 9 height 9
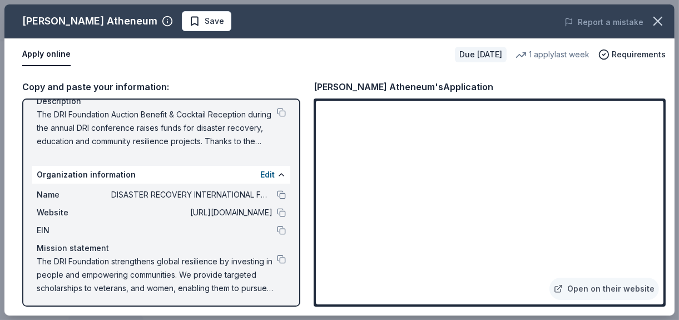
scroll to position [123, 0]
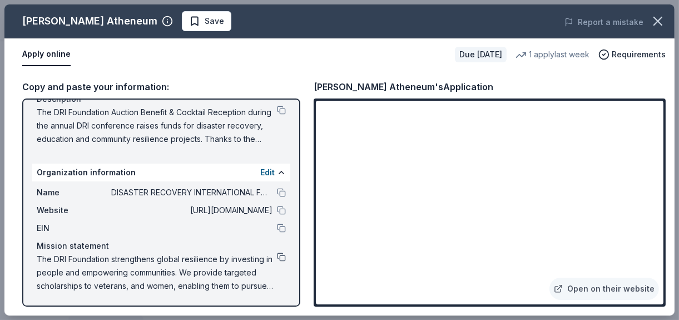
click at [267, 255] on button at bounding box center [281, 256] width 9 height 9
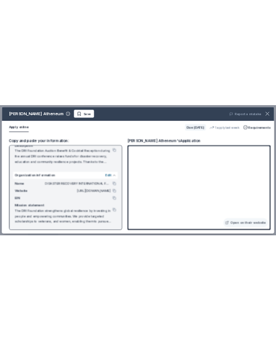
scroll to position [0, 0]
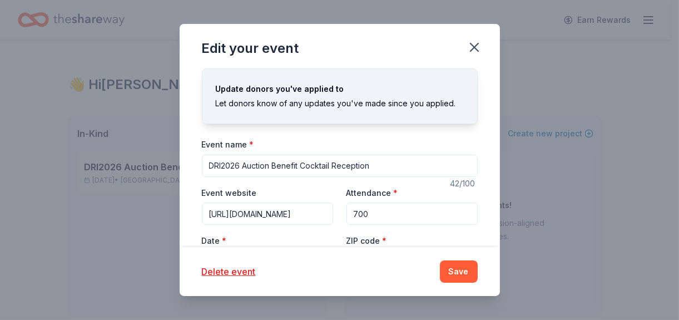
scroll to position [331, 0]
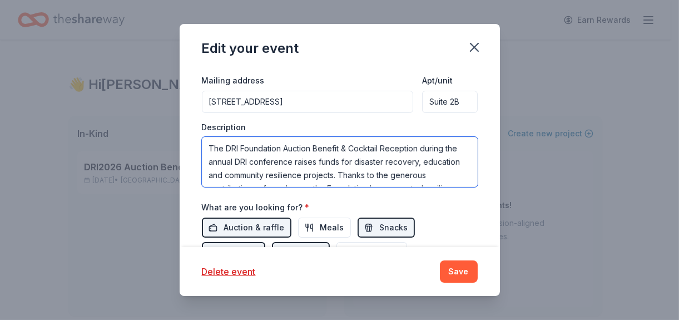
click at [219, 140] on textarea "The DRI Foundation Auction Benefit & Cocktail Reception during the annual DRI c…" at bounding box center [340, 162] width 276 height 50
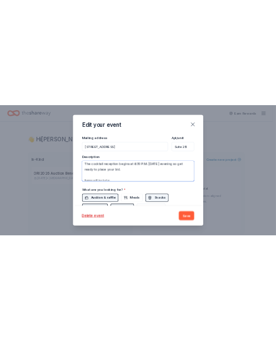
scroll to position [200, 0]
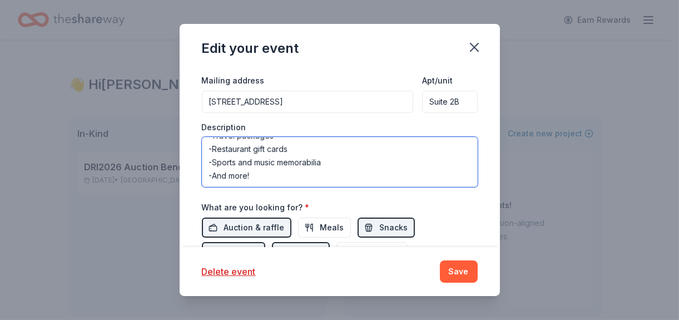
drag, startPoint x: 210, startPoint y: 137, endPoint x: 454, endPoint y: 192, distance: 250.2
click at [454, 192] on div "Event name * DRI2026 Auction Benefit Cocktail Reception 42 /100 Event website h…" at bounding box center [340, 64] width 276 height 516
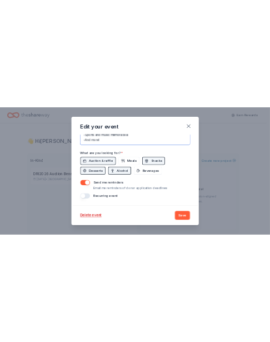
scroll to position [420, 0]
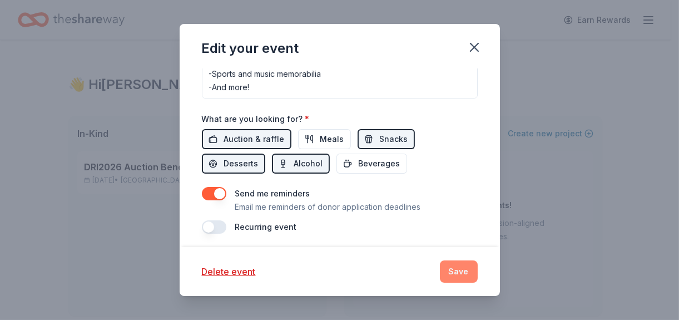
click at [475, 272] on button "Save" at bounding box center [459, 271] width 38 height 22
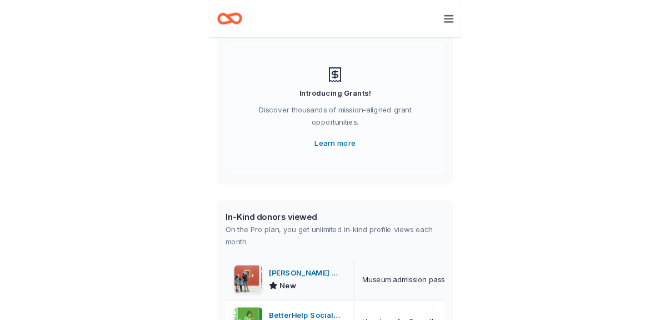
scroll to position [277, 0]
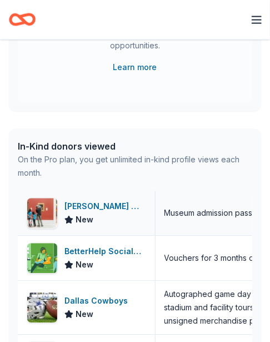
click at [69, 212] on div "[PERSON_NAME] Atheneum" at bounding box center [105, 206] width 82 height 13
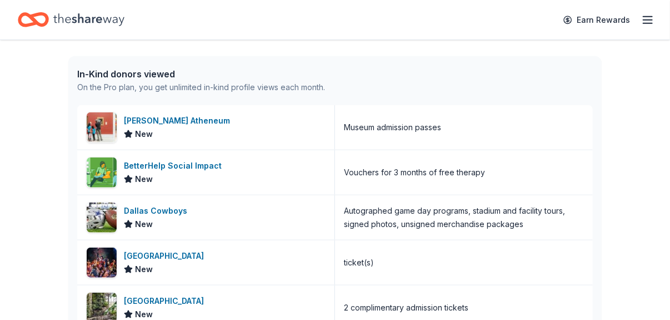
click at [27, 19] on icon "Home" at bounding box center [33, 20] width 31 height 26
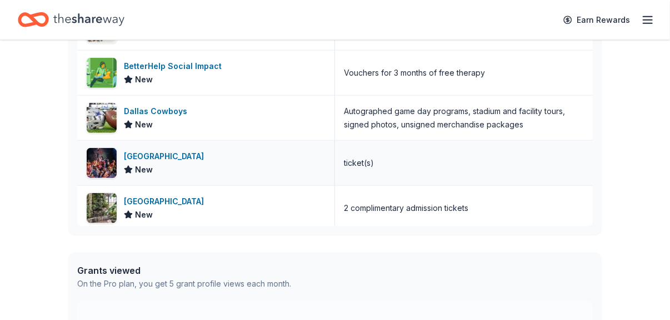
scroll to position [0, 0]
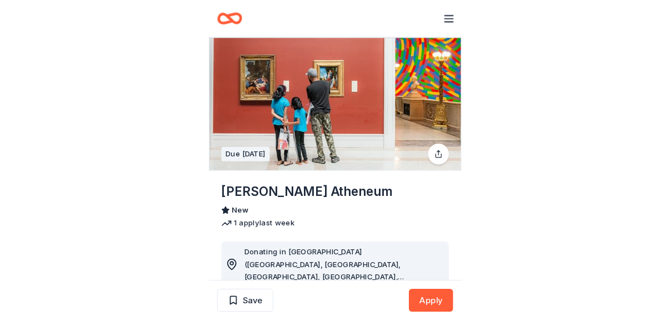
scroll to position [167, 0]
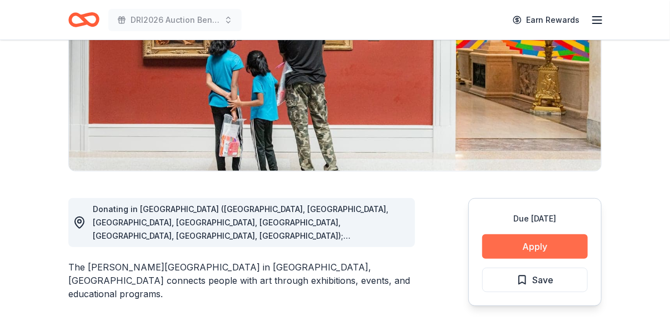
click at [270, 241] on button "Apply" at bounding box center [535, 246] width 106 height 24
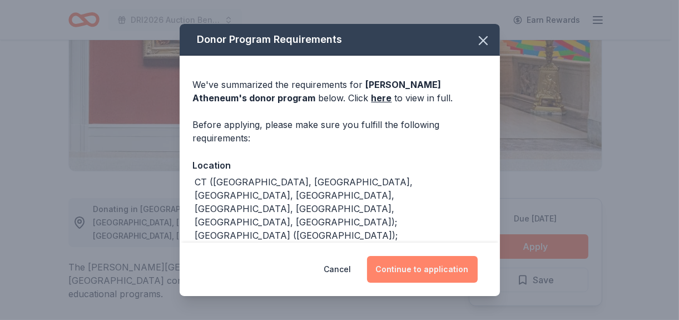
click at [270, 266] on button "Continue to application" at bounding box center [422, 269] width 111 height 27
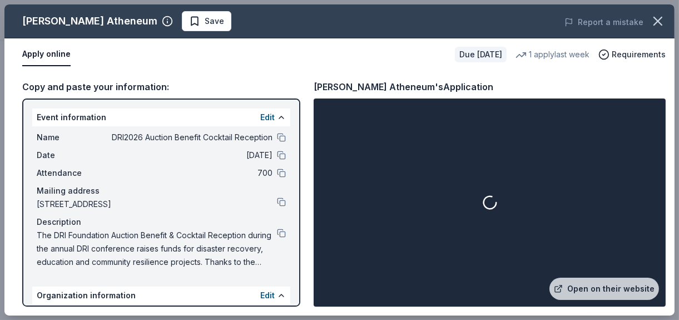
click at [219, 4] on div "[PERSON_NAME] Atheneum Save Report a mistake Apply online Due [DATE] 1 apply la…" at bounding box center [339, 160] width 679 height 320
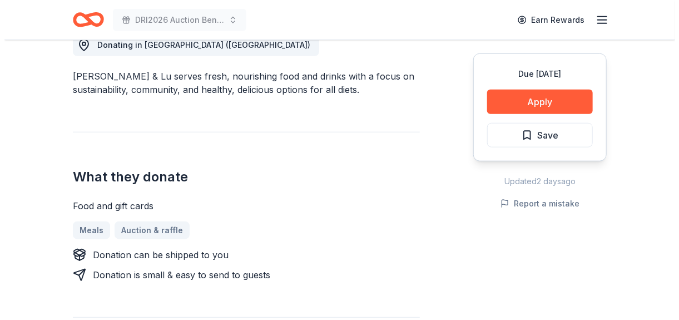
scroll to position [389, 0]
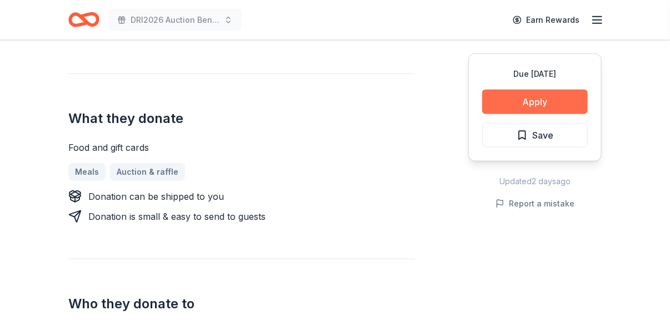
click at [567, 109] on button "Apply" at bounding box center [535, 101] width 106 height 24
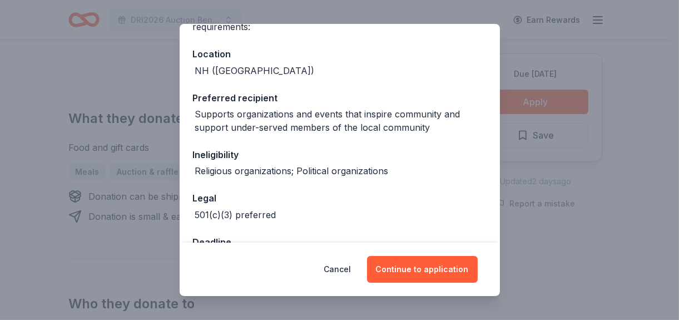
scroll to position [148, 0]
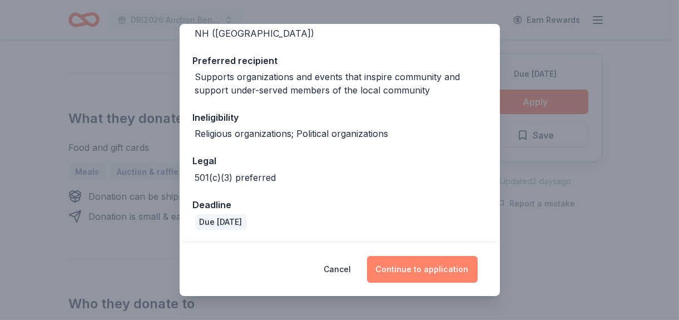
click at [463, 266] on button "Continue to application" at bounding box center [422, 269] width 111 height 27
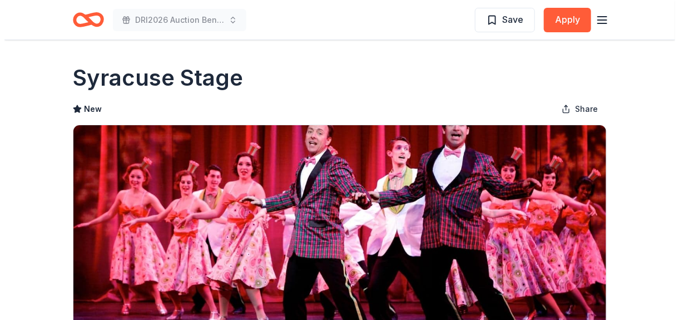
scroll to position [167, 0]
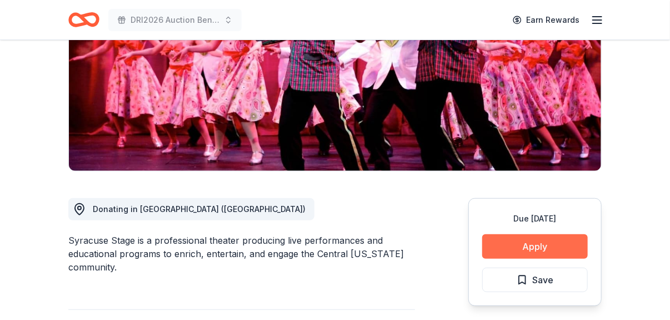
click at [565, 248] on button "Apply" at bounding box center [535, 246] width 106 height 24
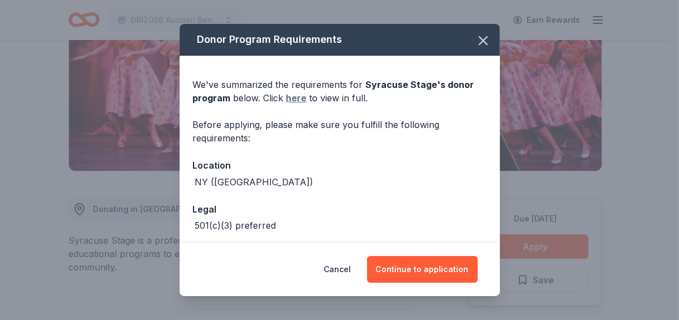
click at [295, 99] on link "here" at bounding box center [296, 97] width 21 height 13
